Goal: Task Accomplishment & Management: Use online tool/utility

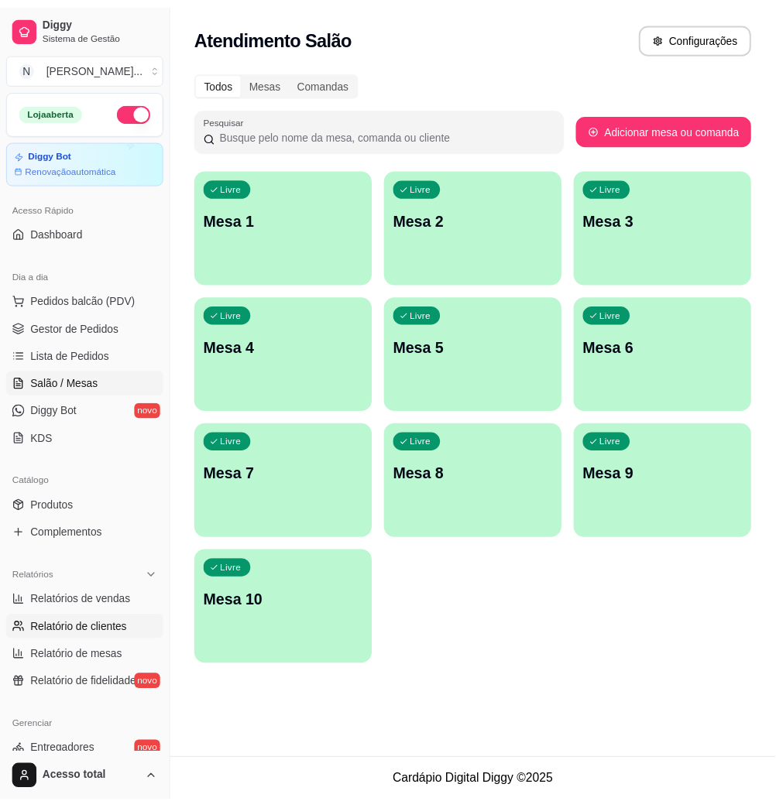
scroll to position [206, 0]
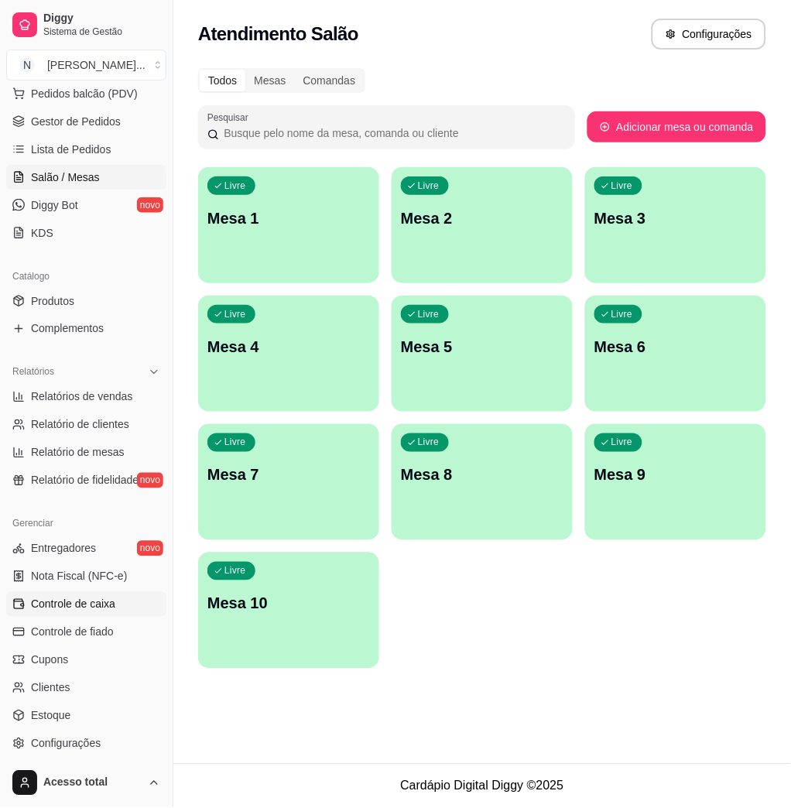
click at [59, 611] on span "Controle de caixa" at bounding box center [73, 604] width 84 height 15
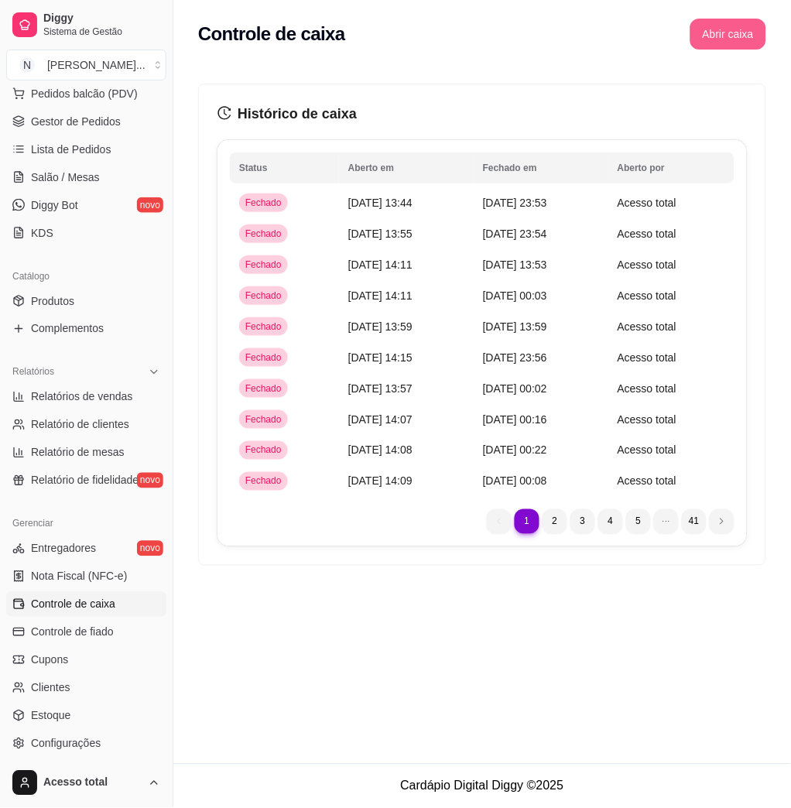
click at [723, 39] on button "Abrir caixa" at bounding box center [729, 34] width 76 height 31
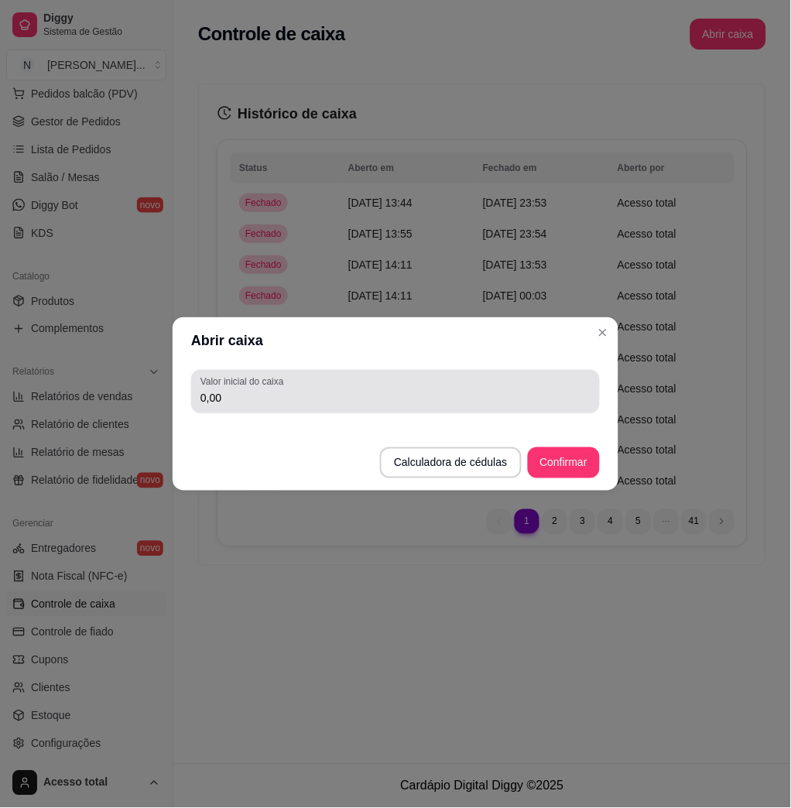
click at [428, 403] on input "0,00" at bounding box center [396, 397] width 390 height 15
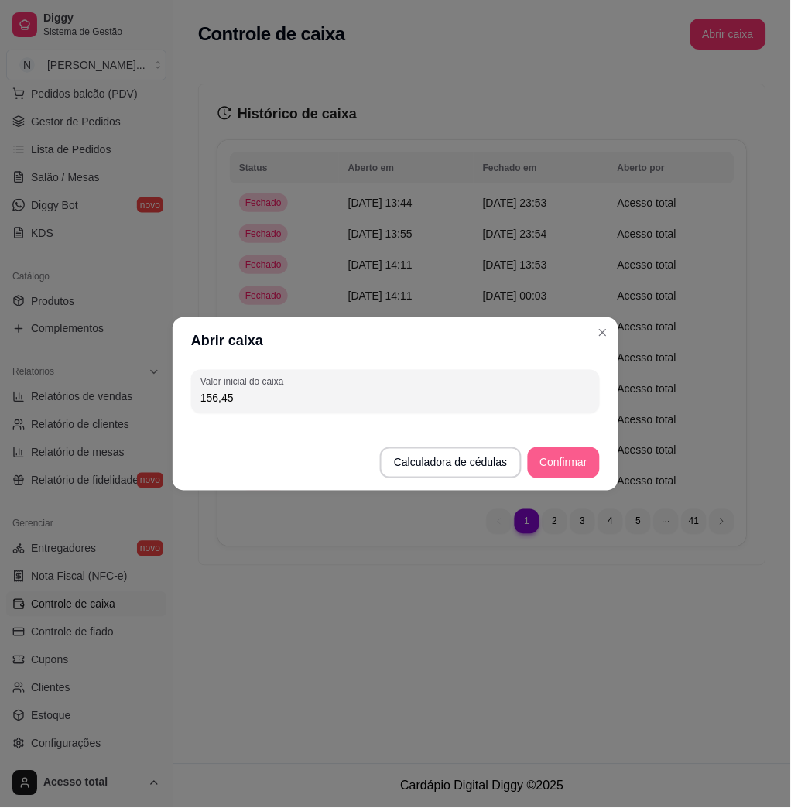
type input "156,45"
click at [596, 456] on button "Confirmar" at bounding box center [564, 463] width 70 height 30
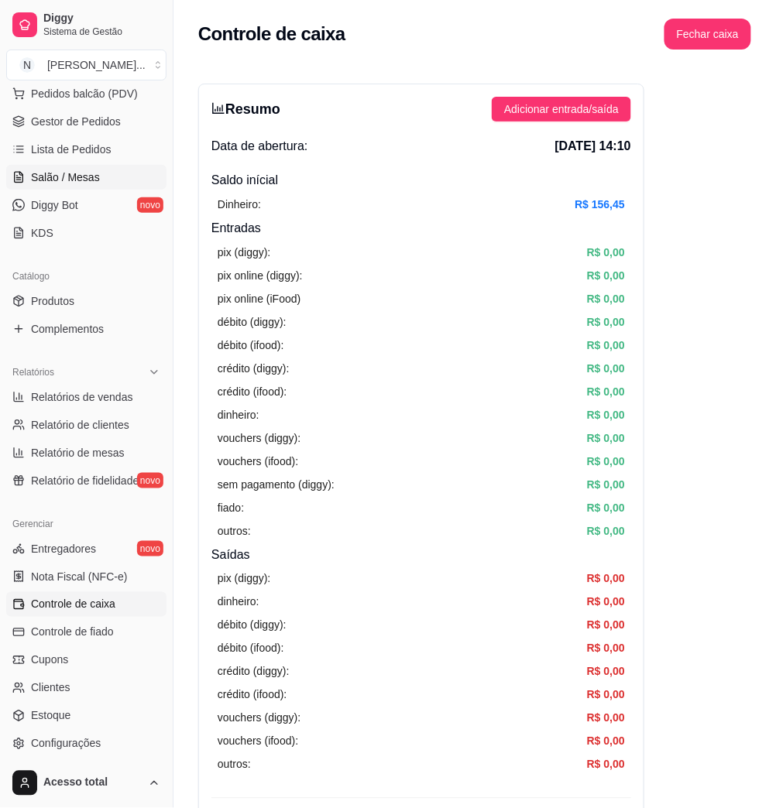
click at [87, 180] on span "Salão / Mesas" at bounding box center [65, 177] width 69 height 15
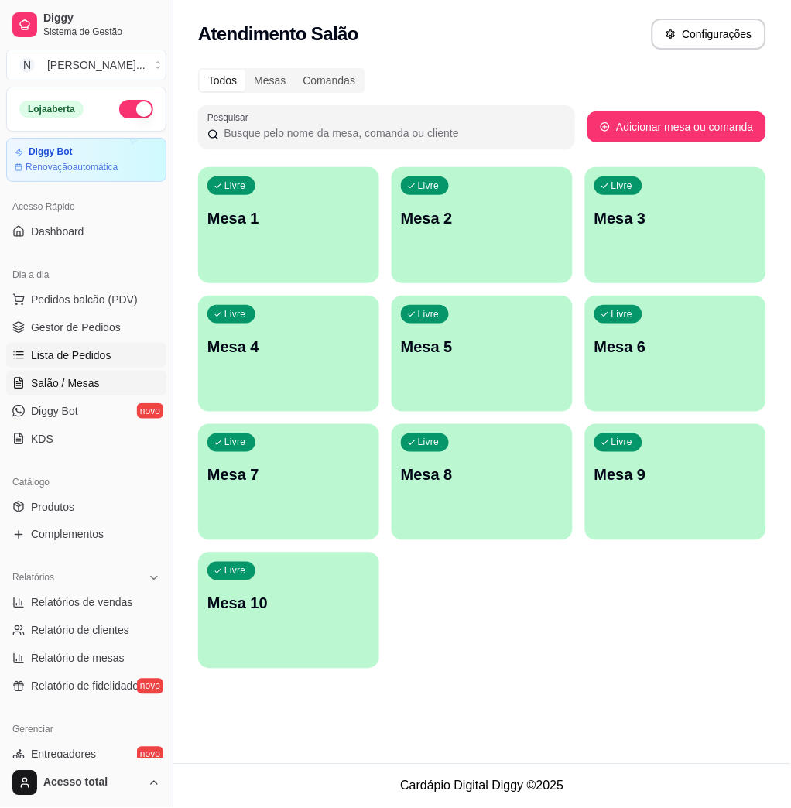
click at [62, 360] on span "Lista de Pedidos" at bounding box center [71, 355] width 81 height 15
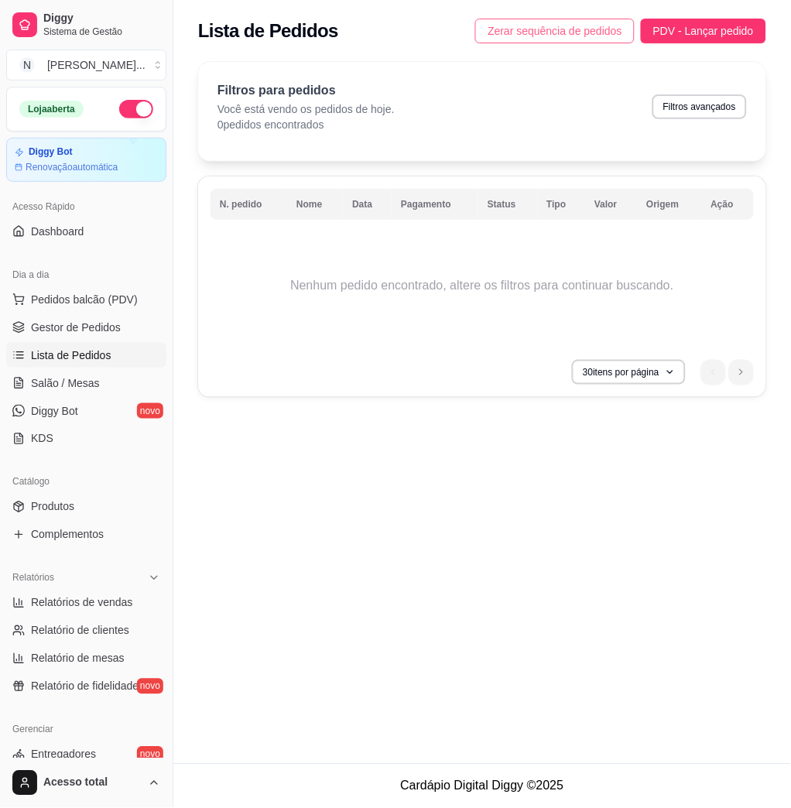
click at [530, 38] on span "Zerar sequência de pedidos" at bounding box center [555, 30] width 135 height 17
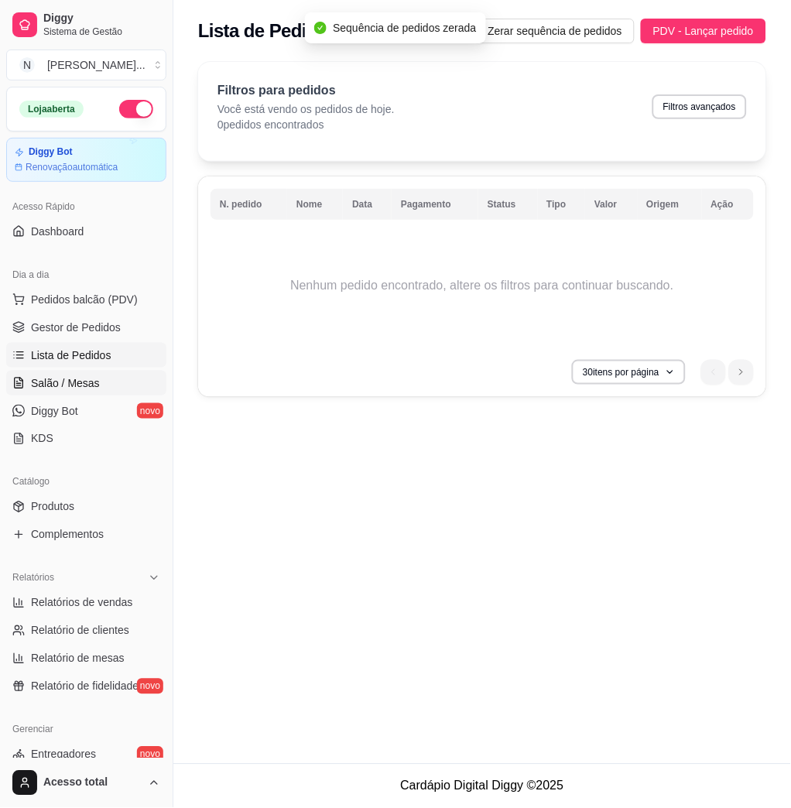
click at [73, 393] on link "Salão / Mesas" at bounding box center [86, 383] width 160 height 25
